Goal: Task Accomplishment & Management: Use online tool/utility

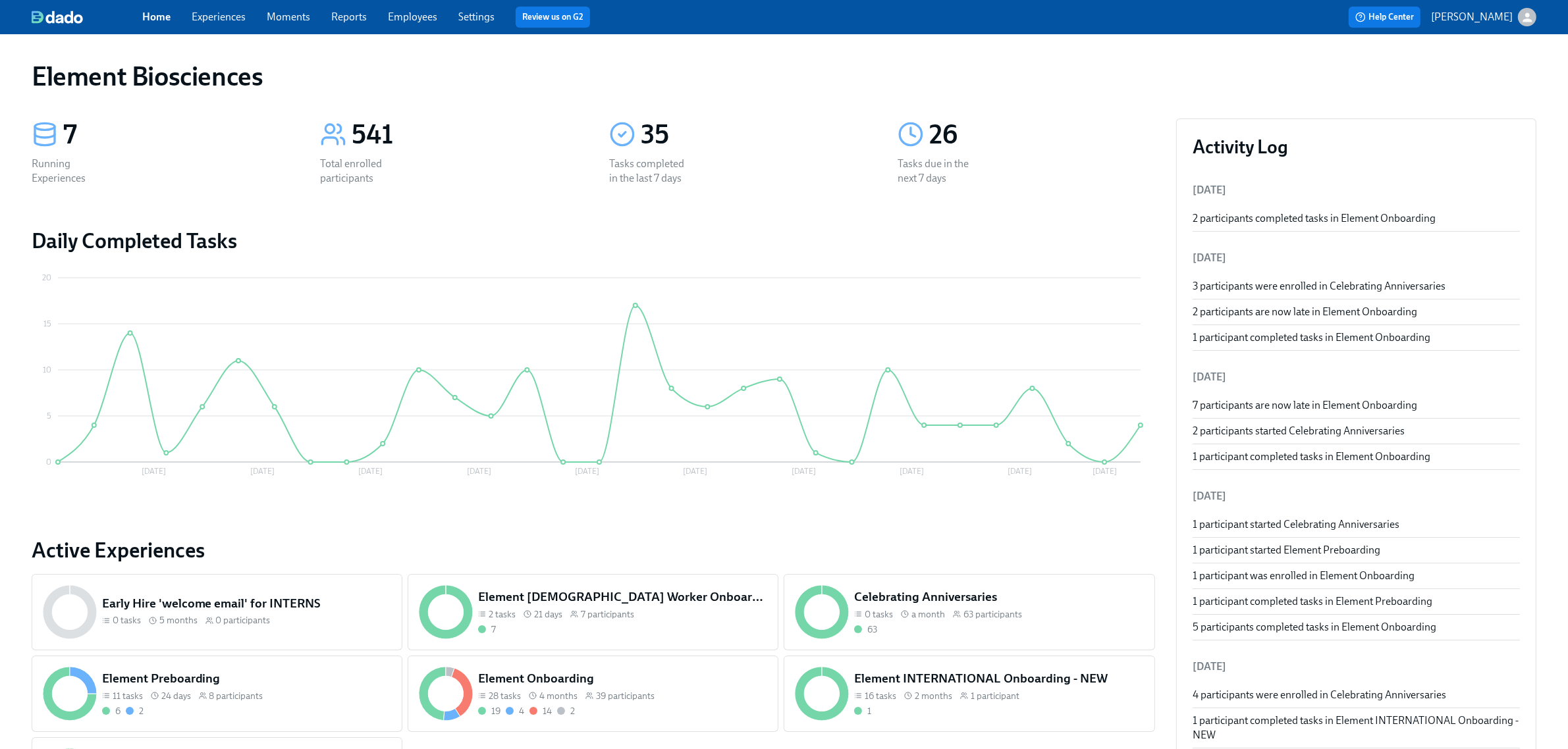
drag, startPoint x: 216, startPoint y: 7, endPoint x: 229, endPoint y: 10, distance: 13.3
click at [216, 7] on div "Home Experiences Moments Reports Employees Settings Review us on G2" at bounding box center [491, 17] width 698 height 21
click at [227, 20] on link "Experiences" at bounding box center [218, 17] width 54 height 12
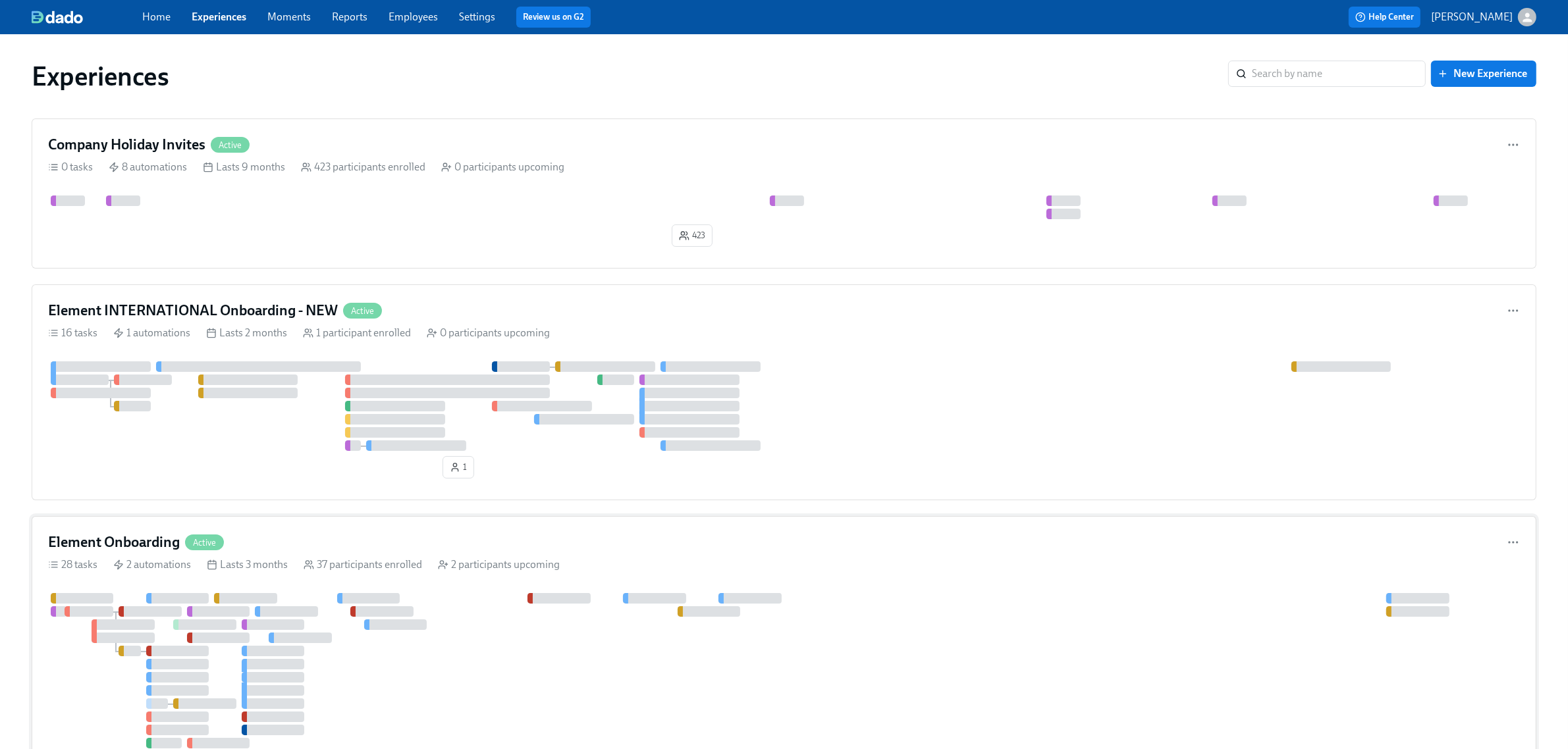
click at [651, 567] on div "28 tasks 2 automations Lasts 3 months 37 participants enrolled 2 participants u…" at bounding box center [784, 565] width 1472 height 15
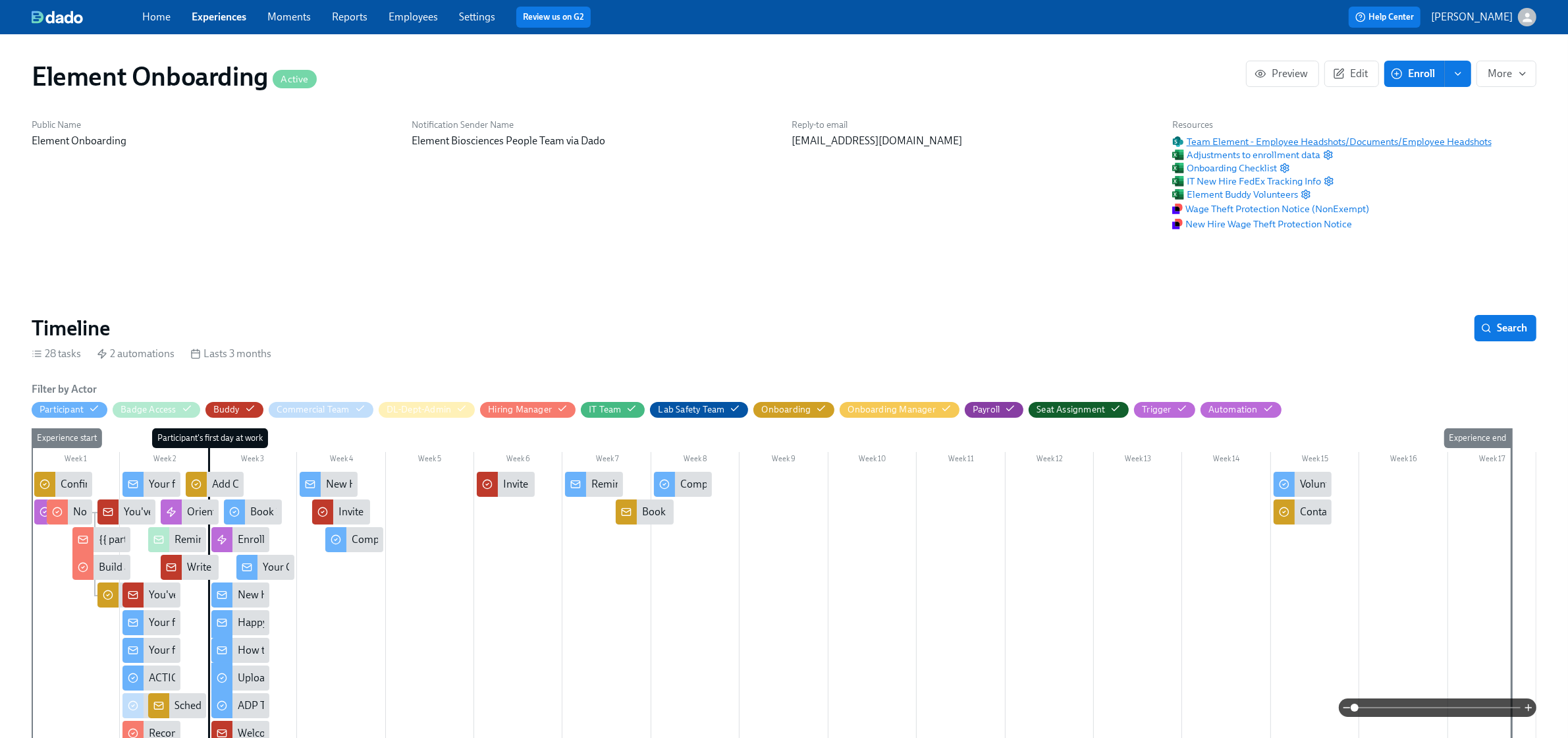
scroll to position [0, 13698]
click at [1196, 137] on span "Team Element - Employee Headshots/Documents/Employee Headshots" at bounding box center [1332, 141] width 320 height 13
